Goal: Participate in discussion: Engage in conversation with other users on a specific topic

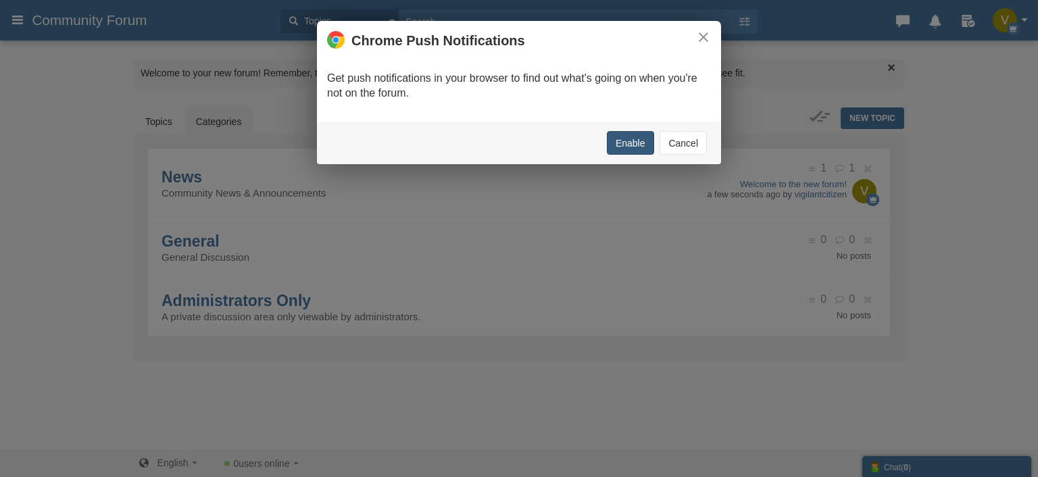
click at [624, 140] on button "Enable" at bounding box center [630, 143] width 47 height 24
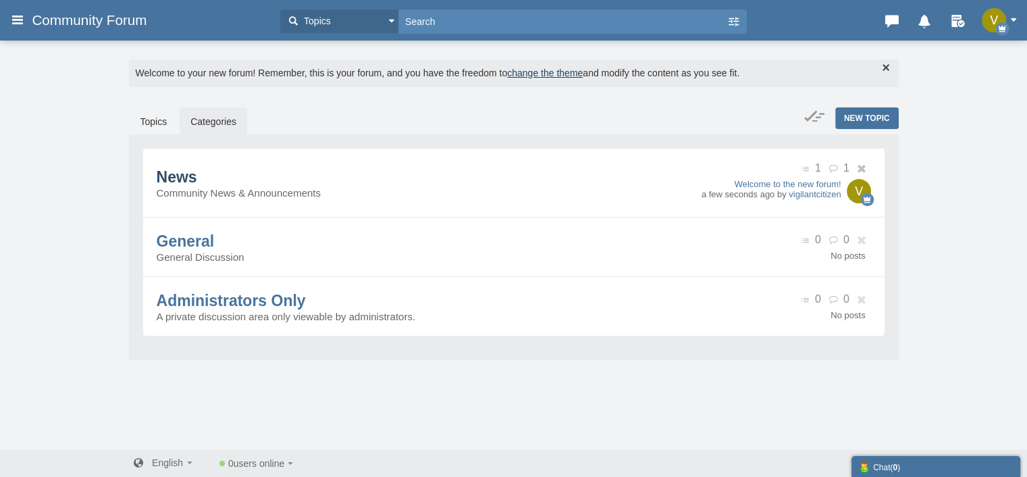
click at [186, 169] on span "News" at bounding box center [177, 177] width 41 height 18
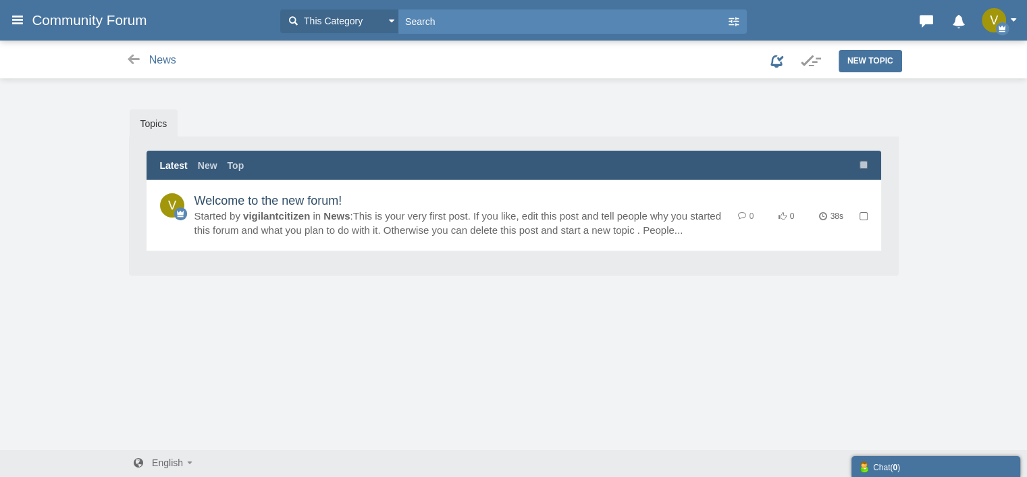
click at [217, 201] on link "Welcome to the new forum!" at bounding box center [269, 201] width 148 height 14
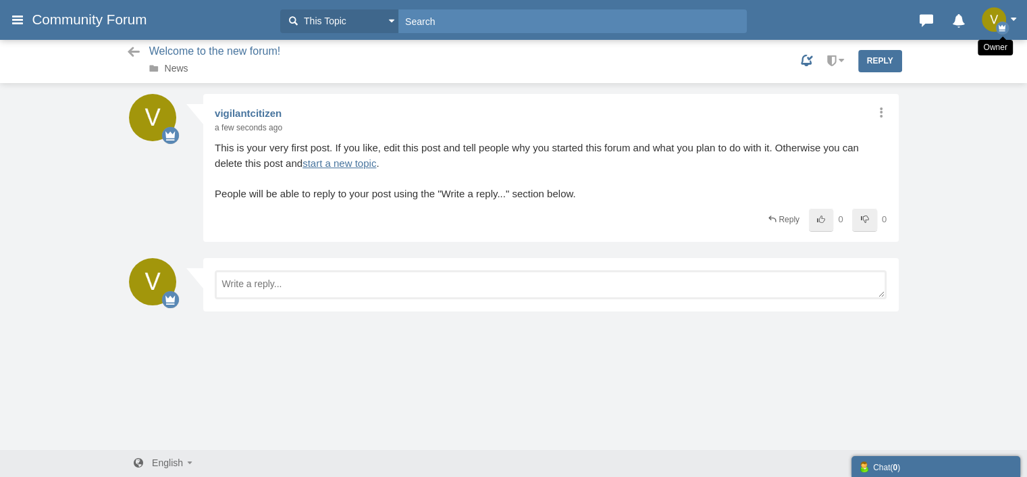
click at [996, 27] on icon "button" at bounding box center [1002, 28] width 13 height 13
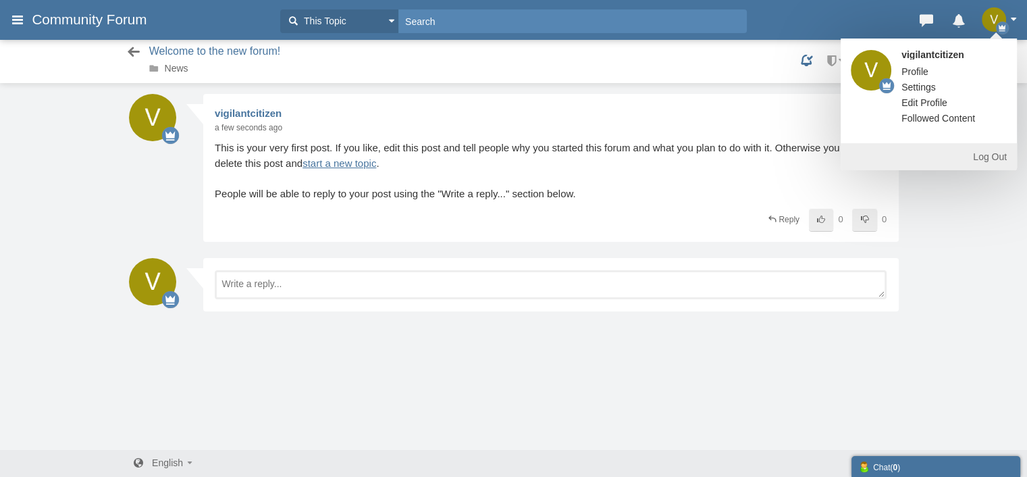
click at [128, 52] on icon at bounding box center [134, 52] width 17 height 14
